Goal: Check status

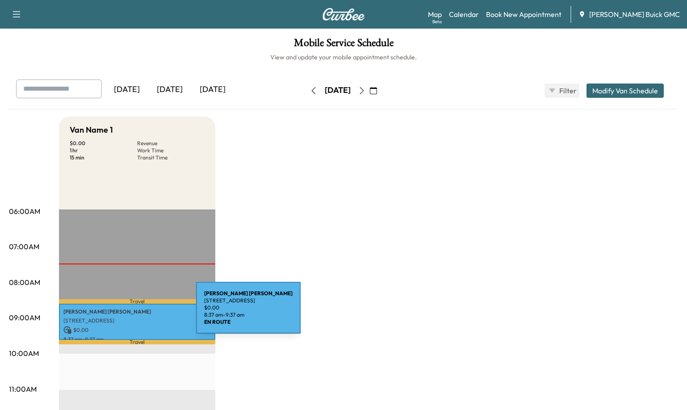
click at [129, 313] on p "[PERSON_NAME] [PERSON_NAME]" at bounding box center [137, 311] width 148 height 7
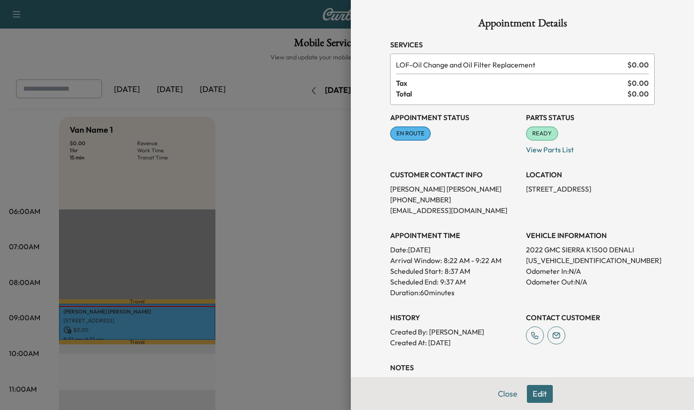
click at [422, 200] on p "[PHONE_NUMBER]" at bounding box center [454, 199] width 129 height 11
click at [422, 201] on p "[PHONE_NUMBER]" at bounding box center [454, 199] width 129 height 11
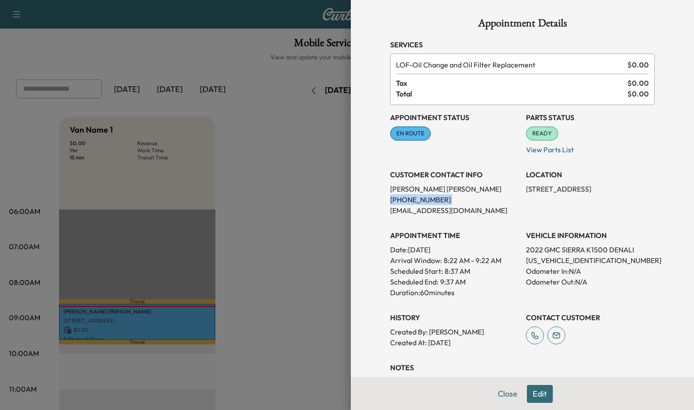
click at [422, 201] on p "[PHONE_NUMBER]" at bounding box center [454, 199] width 129 height 11
click at [423, 201] on p "[PHONE_NUMBER]" at bounding box center [454, 199] width 129 height 11
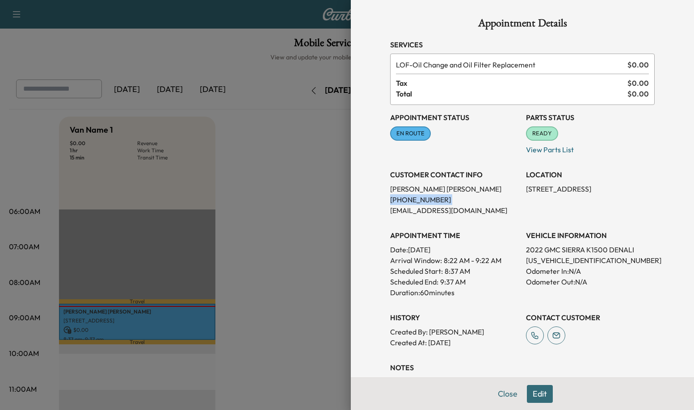
click at [423, 201] on p "[PHONE_NUMBER]" at bounding box center [454, 199] width 129 height 11
click at [430, 202] on p "[PHONE_NUMBER]" at bounding box center [454, 199] width 129 height 11
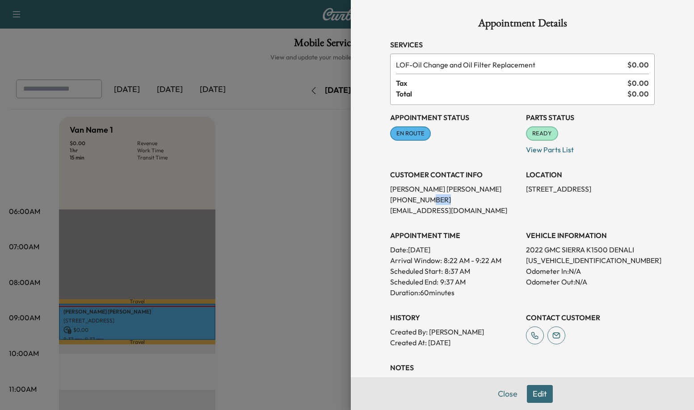
click at [430, 202] on p "[PHONE_NUMBER]" at bounding box center [454, 199] width 129 height 11
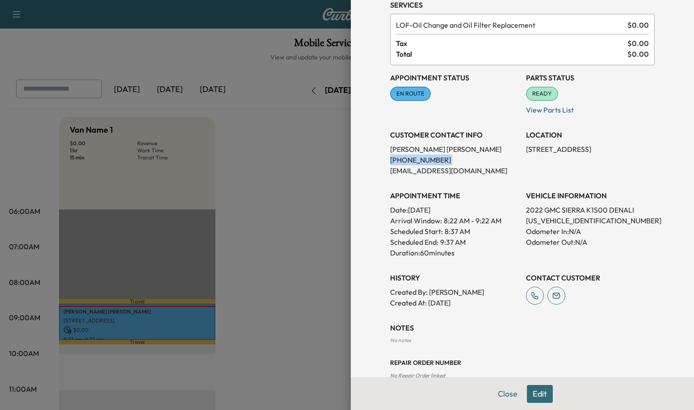
scroll to position [45, 0]
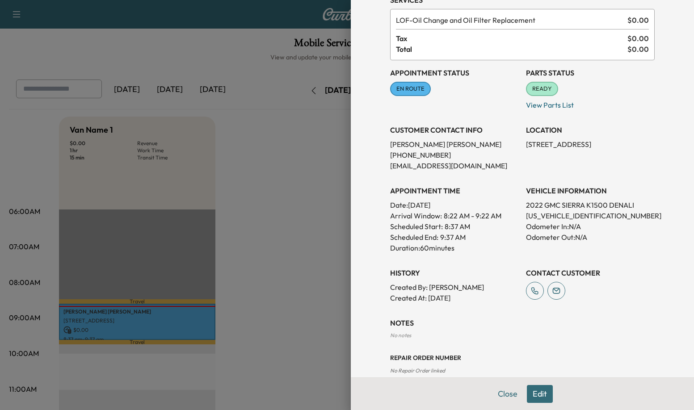
click at [441, 305] on div "Appointment Details Services LOF - Oil Change and Oil Filter Replacement $ 0.00…" at bounding box center [523, 174] width 286 height 438
click at [446, 299] on p "Created At : [DATE]" at bounding box center [454, 298] width 129 height 11
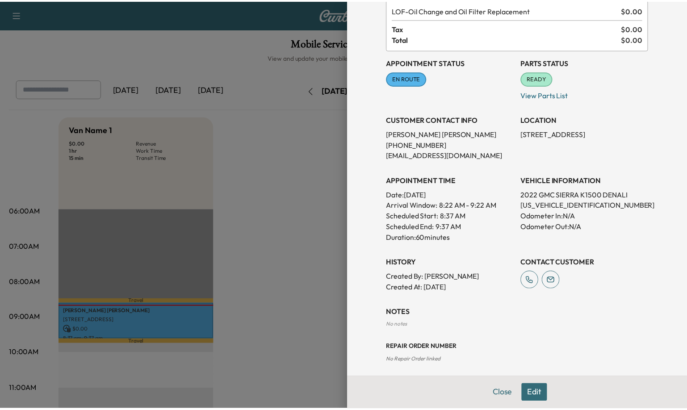
scroll to position [60, 0]
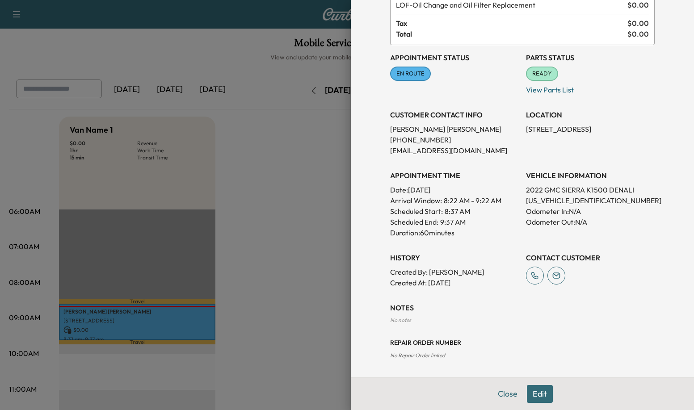
click at [464, 287] on p "Created At : [DATE]" at bounding box center [454, 283] width 129 height 11
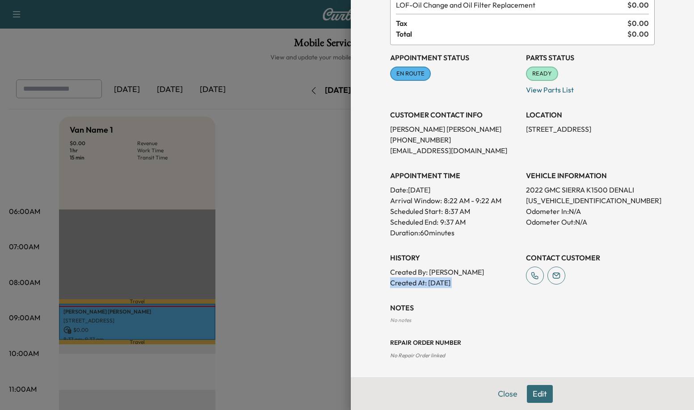
drag, startPoint x: 464, startPoint y: 287, endPoint x: 464, endPoint y: 282, distance: 4.9
click at [464, 285] on p "Created At : [DATE]" at bounding box center [454, 283] width 129 height 11
click at [460, 277] on p "Created By : [PERSON_NAME]" at bounding box center [454, 272] width 129 height 11
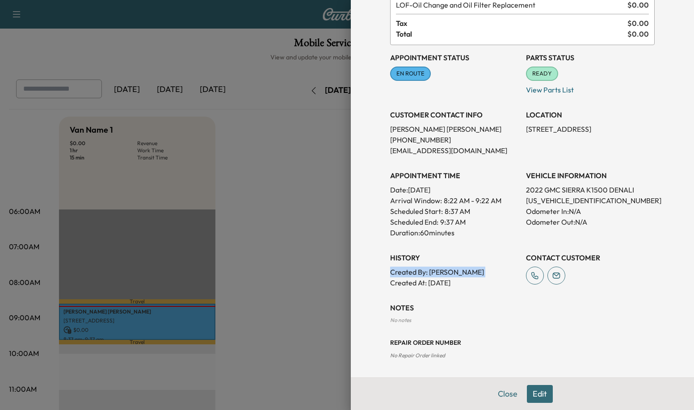
click at [460, 276] on p "Created By : [PERSON_NAME]" at bounding box center [454, 272] width 129 height 11
click at [459, 275] on p "Created By : [PERSON_NAME]" at bounding box center [454, 272] width 129 height 11
click at [319, 199] on div at bounding box center [347, 205] width 694 height 410
